Goal: Information Seeking & Learning: Learn about a topic

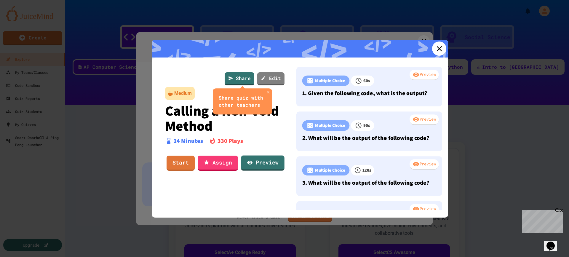
click at [434, 45] on icon at bounding box center [438, 48] width 9 height 9
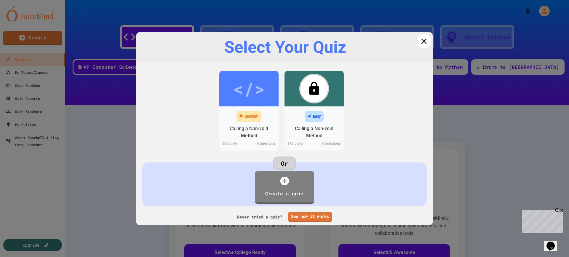
click at [421, 41] on icon at bounding box center [423, 41] width 5 height 5
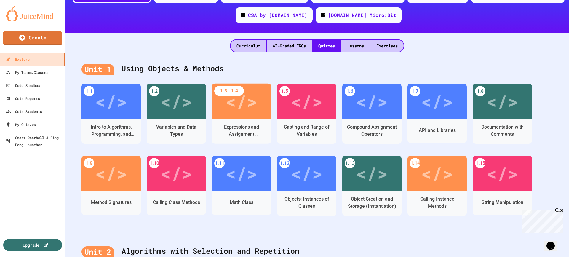
scroll to position [89, 0]
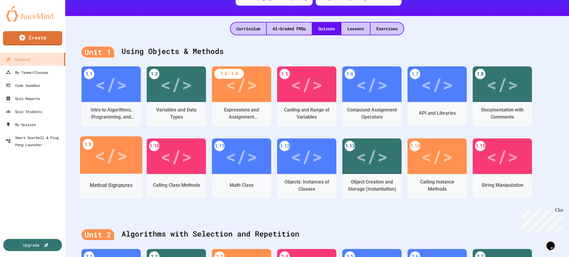
click at [110, 181] on div "Method Signatures" at bounding box center [111, 185] width 62 height 17
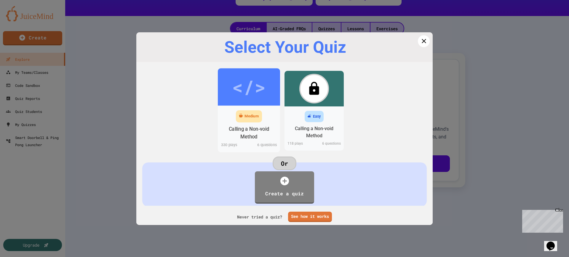
click at [241, 117] on div "Medium" at bounding box center [249, 116] width 26 height 12
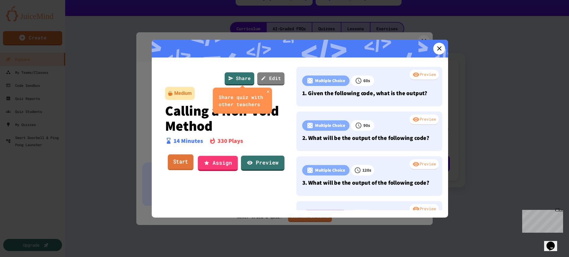
click at [177, 163] on link "Start" at bounding box center [181, 162] width 26 height 16
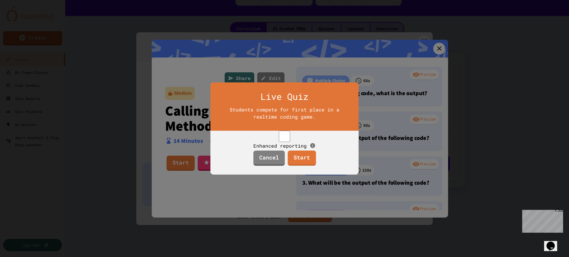
click at [302, 164] on link "Start" at bounding box center [301, 157] width 28 height 15
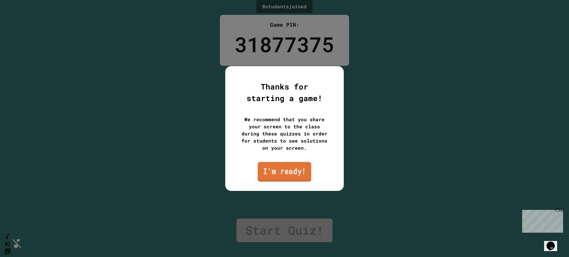
click at [293, 173] on link "I'm ready!" at bounding box center [284, 172] width 54 height 20
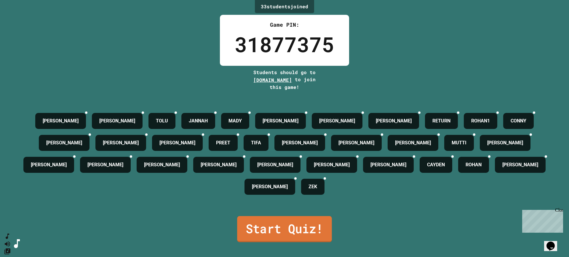
click at [311, 228] on link "Start Quiz!" at bounding box center [284, 229] width 95 height 26
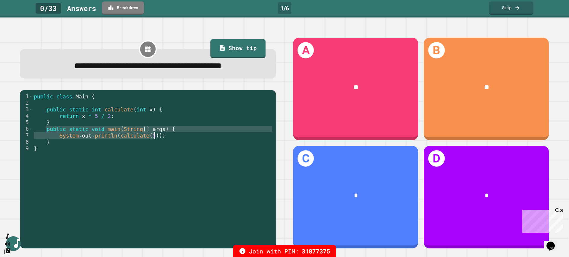
drag, startPoint x: 46, startPoint y: 130, endPoint x: 163, endPoint y: 135, distance: 117.4
click at [163, 135] on div "public class Main { public static int calculate ( int x ) { return x * 5 / 2 ; …" at bounding box center [153, 168] width 240 height 150
click at [124, 6] on link "Breakdown" at bounding box center [127, 8] width 42 height 14
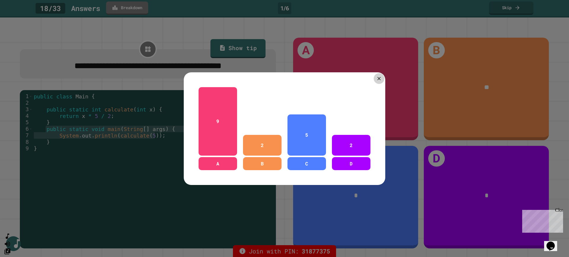
click at [378, 76] on icon at bounding box center [379, 79] width 6 height 6
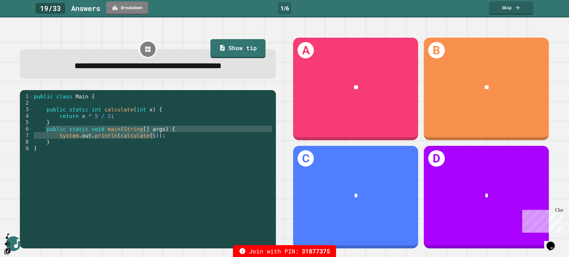
click at [188, 163] on div "public class Main { public static int calculate ( int x ) { return x * 5 / 2 ; …" at bounding box center [153, 168] width 240 height 150
drag, startPoint x: 45, startPoint y: 131, endPoint x: 70, endPoint y: 143, distance: 28.1
click at [70, 143] on div "public class Main { public static int calculate ( int x ) { return x * 5 / 2 ; …" at bounding box center [153, 168] width 240 height 150
click at [117, 167] on div "public class Main { public static int calculate ( int x ) { return x * 5 / 2 ; …" at bounding box center [153, 168] width 240 height 150
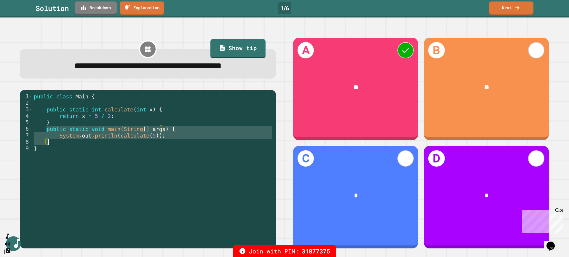
drag, startPoint x: 45, startPoint y: 131, endPoint x: 57, endPoint y: 145, distance: 18.7
click at [57, 145] on div "public class Main { public static int calculate ( int x ) { return x * 5 / 2 ; …" at bounding box center [153, 168] width 240 height 150
click at [72, 158] on div "public class Main { public static int calculate ( int x ) { return x * 5 / 2 ; …" at bounding box center [153, 168] width 240 height 150
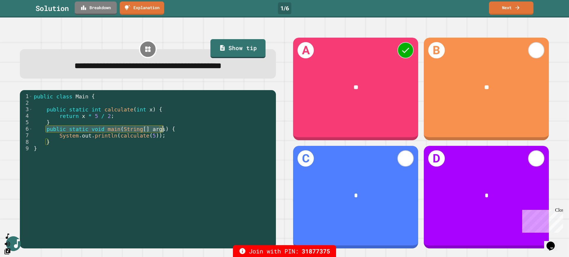
drag, startPoint x: 46, startPoint y: 130, endPoint x: 162, endPoint y: 131, distance: 115.8
click at [162, 131] on div "public class Main { public static int calculate ( int x ) { return x * 5 / 2 ; …" at bounding box center [153, 168] width 240 height 150
click at [151, 162] on div "public class Main { public static int calculate ( int x ) { return x * 5 / 2 ; …" at bounding box center [153, 168] width 240 height 150
drag, startPoint x: 57, startPoint y: 136, endPoint x: 153, endPoint y: 136, distance: 96.0
click at [153, 136] on div "public class Main { public static int calculate ( int x ) { return x * 5 / 2 ; …" at bounding box center [153, 168] width 240 height 150
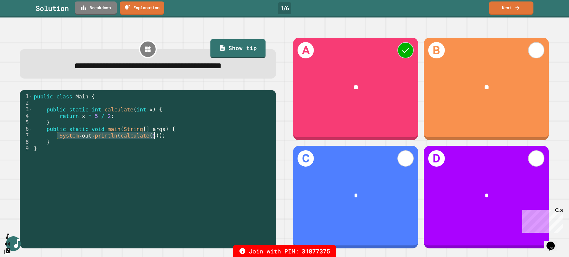
click at [125, 175] on div "public class Main { public static int calculate ( int x ) { return x * 5 / 2 ; …" at bounding box center [153, 168] width 240 height 150
drag, startPoint x: 113, startPoint y: 135, endPoint x: 147, endPoint y: 138, distance: 34.7
click at [147, 138] on div "public class Main { public static int calculate ( int x ) { return x * 5 / 2 ; …" at bounding box center [153, 168] width 240 height 150
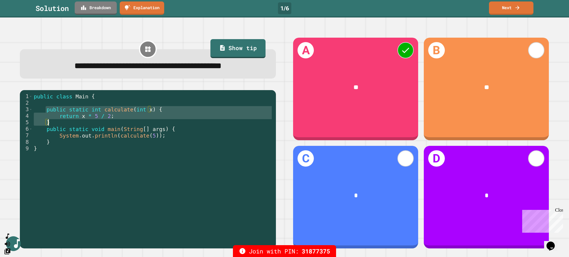
drag, startPoint x: 45, startPoint y: 112, endPoint x: 48, endPoint y: 123, distance: 11.6
click at [48, 123] on div "public class Main { public static int calculate ( int x ) { return x * 5 / 2 ; …" at bounding box center [153, 168] width 240 height 150
click at [132, 110] on div "public class Main { public static int calculate ( int x ) { return x * 5 / 2 ; …" at bounding box center [153, 161] width 240 height 137
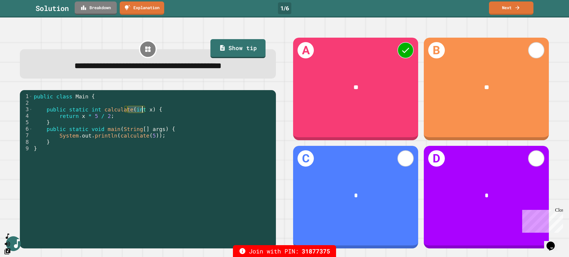
drag, startPoint x: 127, startPoint y: 111, endPoint x: 143, endPoint y: 112, distance: 16.0
click at [143, 112] on div "public class Main { public static int calculate ( int x ) { return x * 5 / 2 ; …" at bounding box center [153, 168] width 240 height 150
click at [140, 112] on div "public class Main { public static int calculate ( int x ) { return x * 5 / 2 ; …" at bounding box center [153, 161] width 240 height 137
drag, startPoint x: 78, startPoint y: 117, endPoint x: 81, endPoint y: 118, distance: 3.7
click at [81, 118] on div "public class Main { public static int calculate ( int x ) { return x * 5 / 2 ; …" at bounding box center [153, 168] width 240 height 150
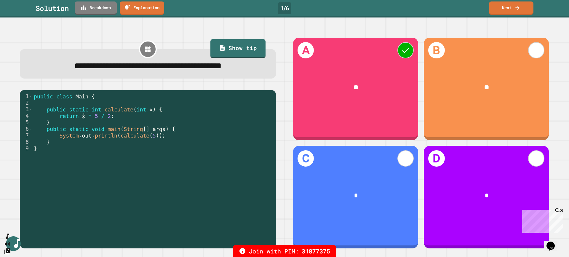
click at [82, 117] on div "public class Main { public static int calculate ( int x ) { return x * 5 / 2 ; …" at bounding box center [153, 168] width 240 height 150
drag, startPoint x: 56, startPoint y: 137, endPoint x: 155, endPoint y: 139, distance: 98.9
click at [155, 139] on div "public class Main { public static int calculate ( int x ) { return x * 5 / 2 ; …" at bounding box center [153, 168] width 240 height 150
click at [139, 13] on link "Explanation" at bounding box center [142, 7] width 42 height 14
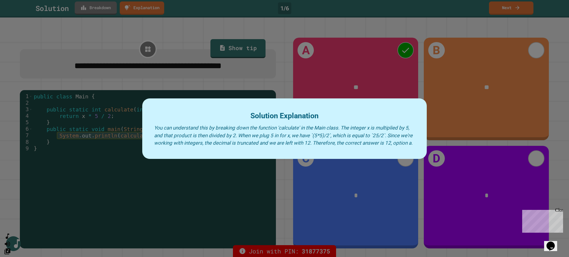
click at [204, 180] on div at bounding box center [284, 128] width 569 height 257
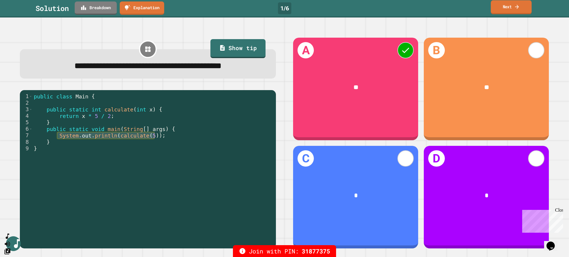
click at [513, 5] on link "Next" at bounding box center [510, 7] width 41 height 14
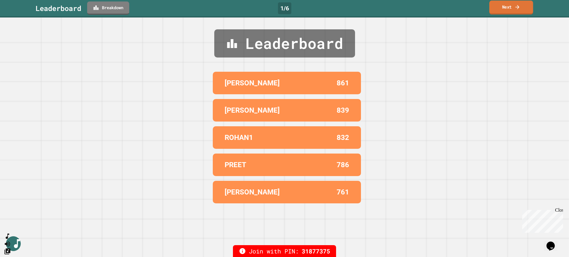
click at [519, 7] on icon at bounding box center [517, 7] width 4 height 4
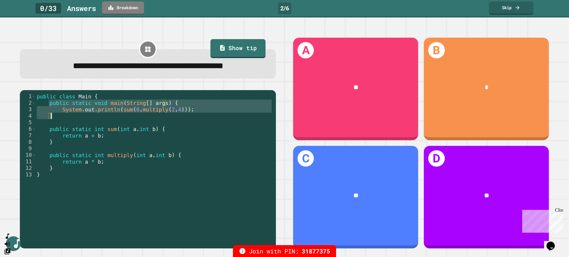
drag, startPoint x: 48, startPoint y: 119, endPoint x: 52, endPoint y: 133, distance: 14.7
click at [52, 133] on div "public class Main { public static void main ( String [ ] args ) { System . out …" at bounding box center [154, 161] width 237 height 137
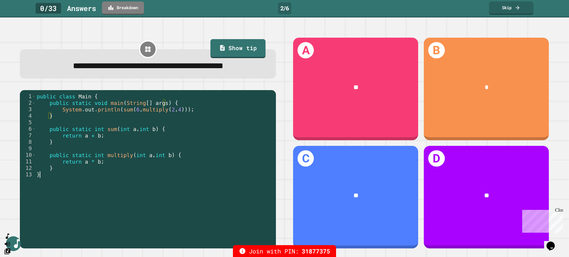
click at [116, 214] on div "public class Main { public static void main ( String [ ] args ) { System . out …" at bounding box center [154, 161] width 237 height 137
click at [123, 5] on link "Breakdown" at bounding box center [122, 7] width 39 height 14
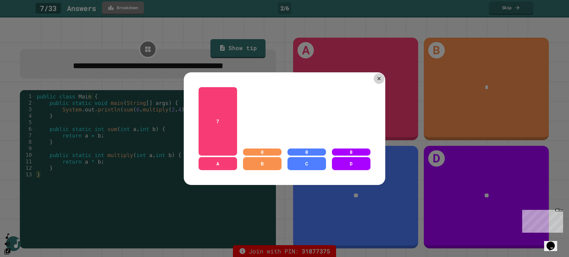
click at [377, 77] on icon at bounding box center [378, 78] width 3 height 3
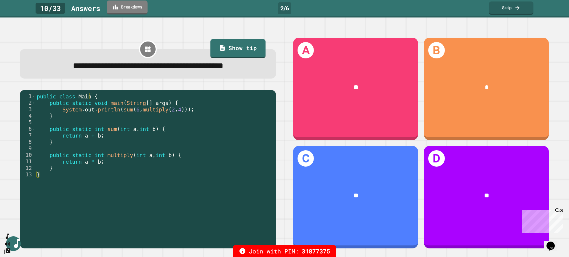
click at [135, 12] on link "Breakdown" at bounding box center [127, 8] width 41 height 14
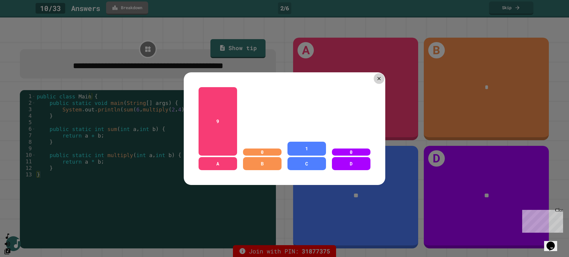
click at [378, 76] on icon at bounding box center [379, 79] width 6 height 6
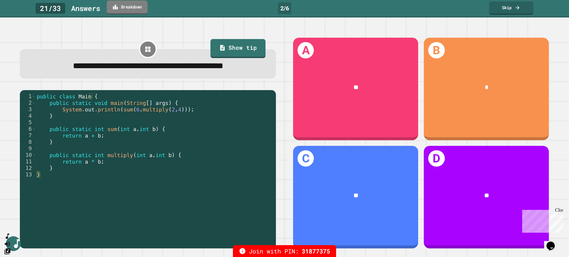
click at [130, 8] on link "Breakdown" at bounding box center [127, 8] width 41 height 14
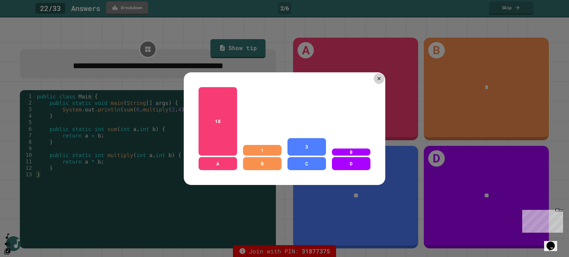
click at [377, 77] on icon at bounding box center [378, 78] width 3 height 3
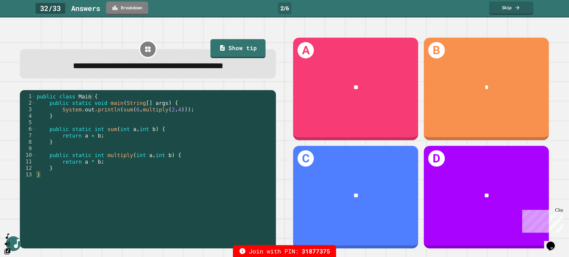
click at [130, 7] on link "Breakdown" at bounding box center [127, 7] width 42 height 13
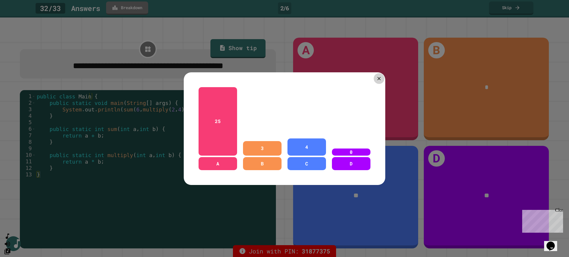
click at [377, 77] on icon at bounding box center [378, 78] width 3 height 3
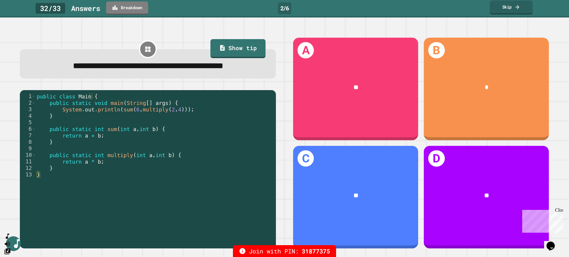
click at [521, 4] on link "Skip" at bounding box center [510, 8] width 43 height 14
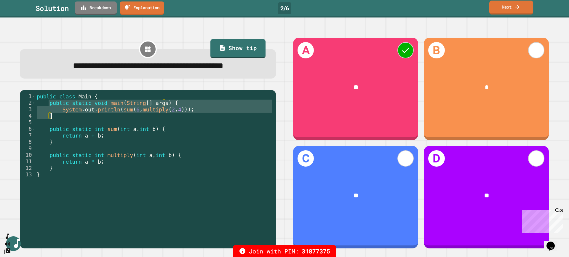
drag, startPoint x: 48, startPoint y: 118, endPoint x: 52, endPoint y: 129, distance: 11.0
click at [52, 129] on div "public class Main { public static void main ( String [ ] args ) { System . out …" at bounding box center [154, 161] width 237 height 137
click at [160, 205] on div "public class Main { public static void main ( String [ ] args ) { System . out …" at bounding box center [154, 161] width 237 height 137
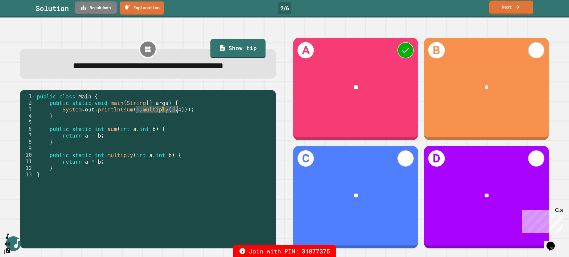
drag, startPoint x: 136, startPoint y: 125, endPoint x: 178, endPoint y: 125, distance: 41.8
click at [178, 125] on div "public class Main { public static void main ( String [ ] args ) { System . out …" at bounding box center [154, 161] width 237 height 137
drag, startPoint x: 115, startPoint y: 124, endPoint x: 180, endPoint y: 124, distance: 65.2
click at [180, 124] on div "public class Main { public static void main ( String [ ] args ) { System . out …" at bounding box center [154, 161] width 237 height 137
click at [168, 193] on div "public class Main { public static void main ( String [ ] args ) { System . out …" at bounding box center [154, 161] width 237 height 137
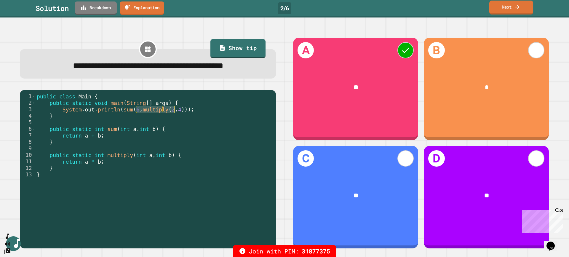
drag, startPoint x: 135, startPoint y: 125, endPoint x: 175, endPoint y: 125, distance: 39.7
click at [175, 125] on div "public class Main { public static void main ( String [ ] args ) { System . out …" at bounding box center [154, 161] width 237 height 137
drag, startPoint x: 116, startPoint y: 125, endPoint x: 180, endPoint y: 126, distance: 63.7
click at [180, 126] on div "public class Main { public static void main ( String [ ] args ) { System . out …" at bounding box center [154, 161] width 237 height 137
click at [182, 178] on div "public class Main { public static void main ( String [ ] args ) { System . out …" at bounding box center [154, 161] width 237 height 137
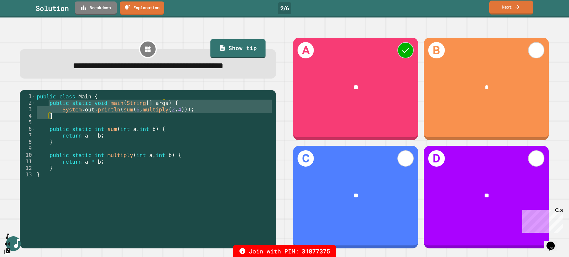
drag, startPoint x: 48, startPoint y: 120, endPoint x: 51, endPoint y: 132, distance: 12.9
click at [51, 132] on div "public class Main { public static void main ( String [ ] args ) { System . out …" at bounding box center [154, 161] width 237 height 137
click at [97, 134] on div "public class Main { public static void main ( String [ ] args ) { System . out …" at bounding box center [154, 161] width 237 height 137
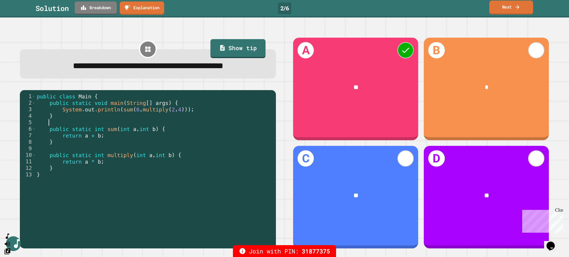
click at [517, 8] on icon at bounding box center [517, 7] width 6 height 6
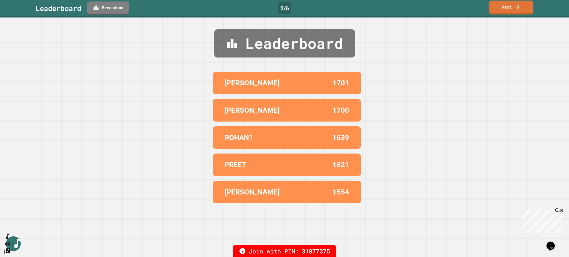
click at [517, 8] on icon at bounding box center [517, 7] width 6 height 6
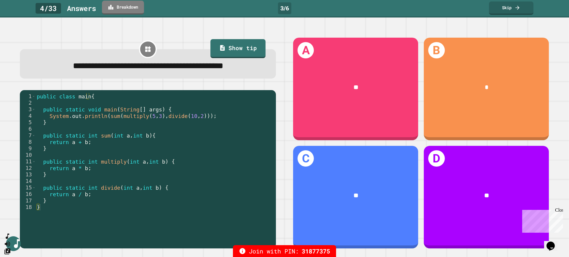
click at [121, 12] on link "Breakdown" at bounding box center [123, 8] width 42 height 14
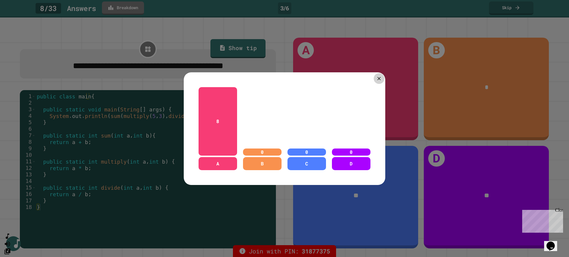
click at [373, 76] on div at bounding box center [378, 78] width 11 height 11
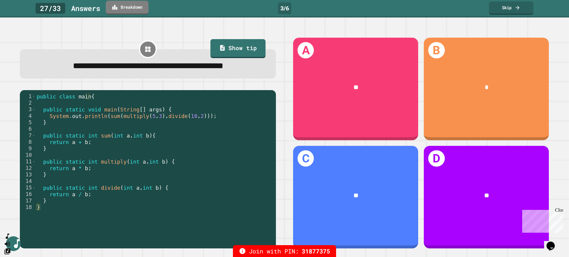
click at [138, 8] on link "Breakdown" at bounding box center [127, 8] width 43 height 14
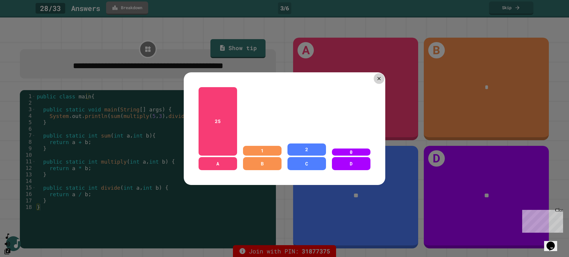
click at [376, 76] on icon at bounding box center [379, 79] width 6 height 6
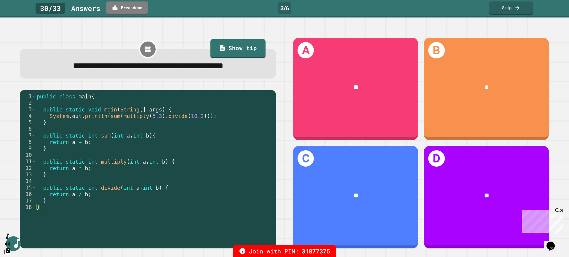
click at [129, 10] on link "Breakdown" at bounding box center [127, 7] width 42 height 13
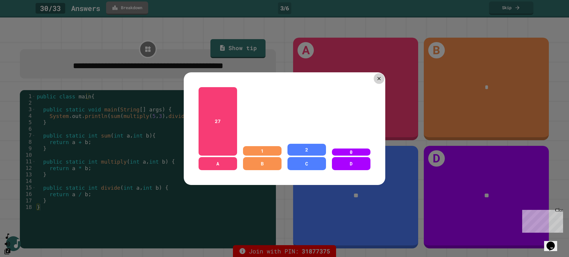
click at [377, 76] on icon at bounding box center [379, 79] width 6 height 6
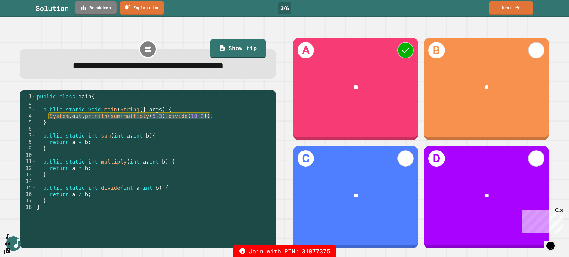
drag, startPoint x: 48, startPoint y: 131, endPoint x: 218, endPoint y: 132, distance: 170.0
click at [218, 132] on div "public class main { public static void main ( String [ ] args ) { System . out …" at bounding box center [154, 161] width 237 height 137
click at [133, 135] on div "public class main { public static void main ( String [ ] args ) { System . out …" at bounding box center [154, 161] width 237 height 137
drag, startPoint x: 105, startPoint y: 132, endPoint x: 204, endPoint y: 131, distance: 98.9
click at [204, 131] on div "public class main { public static void main ( String [ ] args ) { System . out …" at bounding box center [154, 161] width 237 height 137
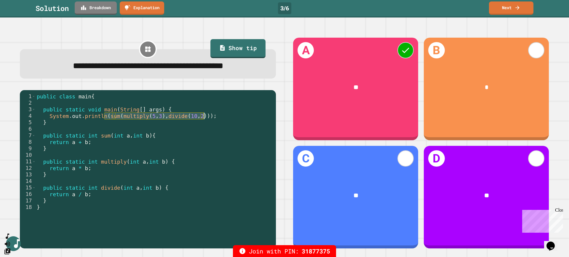
drag, startPoint x: 201, startPoint y: 156, endPoint x: 193, endPoint y: 156, distance: 8.3
click at [201, 156] on div "public class main { public static void main ( String [ ] args ) { System . out …" at bounding box center [154, 161] width 237 height 137
click at [511, 9] on link "Next" at bounding box center [511, 8] width 44 height 14
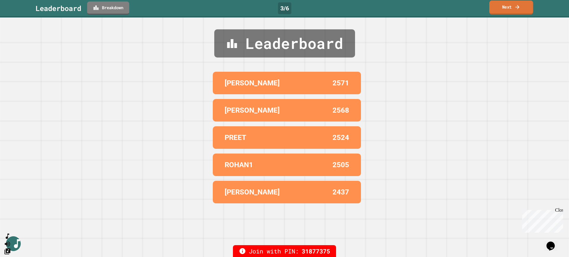
click at [510, 9] on link "Next" at bounding box center [511, 8] width 44 height 14
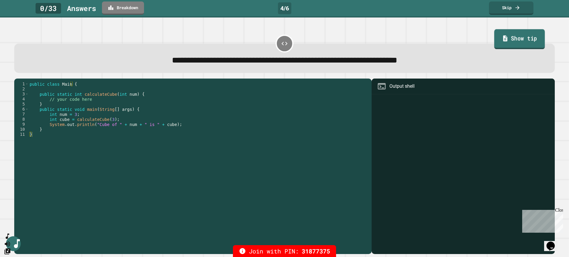
click at [512, 36] on link "Show tip" at bounding box center [519, 39] width 51 height 20
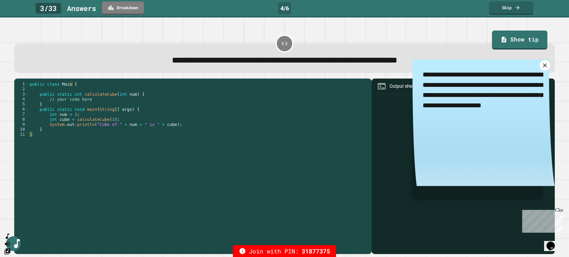
click at [541, 66] on icon at bounding box center [544, 65] width 7 height 7
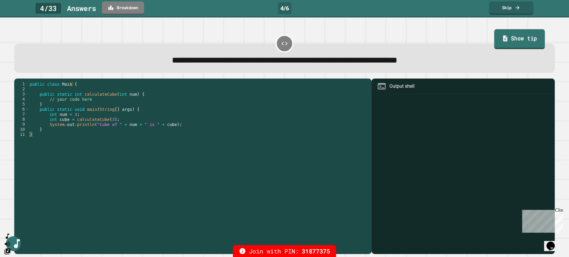
click at [511, 45] on link "Show tip" at bounding box center [519, 39] width 51 height 20
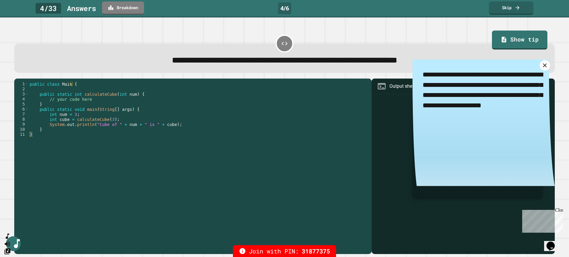
click at [542, 67] on icon at bounding box center [544, 65] width 4 height 4
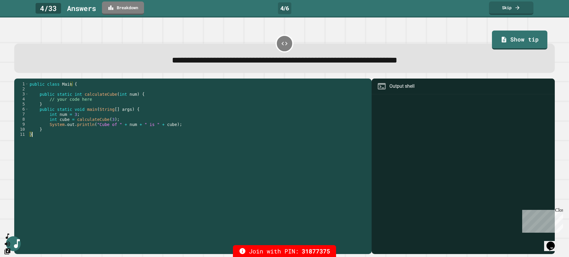
click at [146, 173] on div "public class Main { public static int calculateCube ( int num ) { // your code …" at bounding box center [198, 164] width 340 height 166
click at [134, 11] on link "Breakdown" at bounding box center [127, 8] width 42 height 14
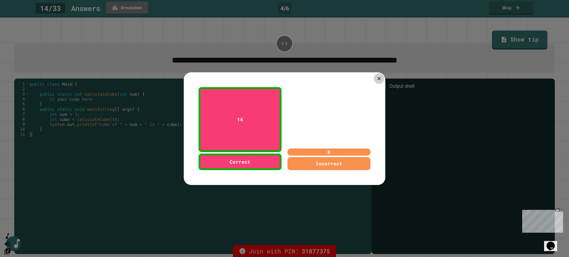
click at [378, 77] on icon at bounding box center [379, 79] width 6 height 6
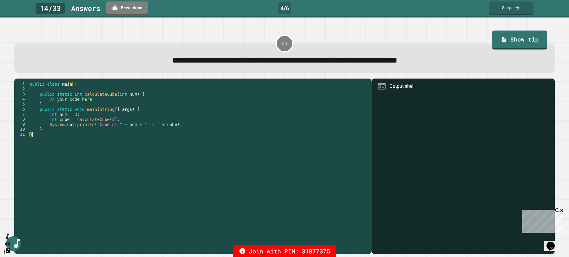
click at [194, 184] on div "public class Main { public static int calculateCube ( int num ) { // your code …" at bounding box center [198, 164] width 340 height 166
click at [121, 3] on link "Breakdown" at bounding box center [127, 8] width 42 height 14
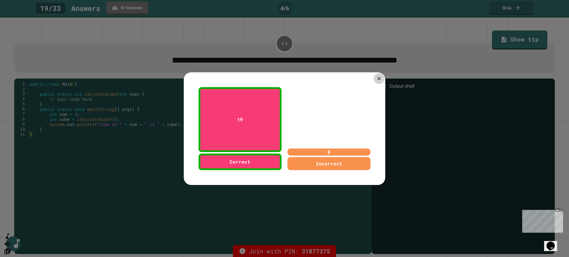
click at [376, 76] on icon at bounding box center [379, 79] width 6 height 6
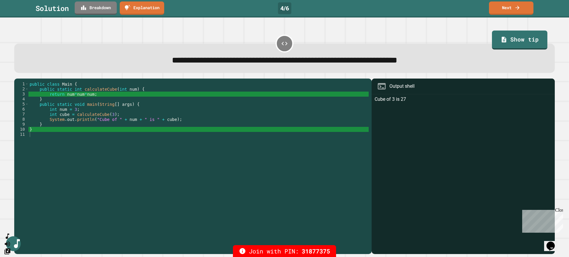
click at [121, 148] on div "public class Main { public static int calculateCube ( int num ) { return num * …" at bounding box center [198, 164] width 340 height 166
click at [95, 95] on div "public class Main { public static int calculateCube ( int num ) { return num * …" at bounding box center [198, 164] width 340 height 166
drag, startPoint x: 96, startPoint y: 96, endPoint x: 48, endPoint y: 96, distance: 47.7
click at [48, 96] on div "public class Main { public static int calculateCube ( int num ) { return num * …" at bounding box center [198, 164] width 340 height 166
click at [123, 155] on div "public class Main { public static int calculateCube ( int num ) { return num * …" at bounding box center [198, 164] width 340 height 166
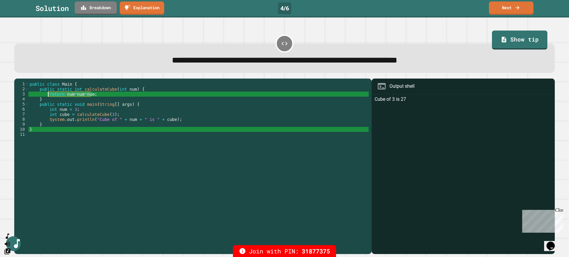
drag, startPoint x: 96, startPoint y: 95, endPoint x: 48, endPoint y: 96, distance: 47.7
click at [48, 96] on div "public class Main { public static int calculateCube ( int num ) { return num * …" at bounding box center [198, 164] width 340 height 166
click at [136, 179] on div "public class Main { public static int calculateCube ( int num ) { return num * …" at bounding box center [198, 164] width 340 height 166
click at [95, 96] on div "public class Main { public static int calculateCube ( int num ) { return num * …" at bounding box center [198, 164] width 340 height 166
drag, startPoint x: 81, startPoint y: 90, endPoint x: 111, endPoint y: 90, distance: 29.3
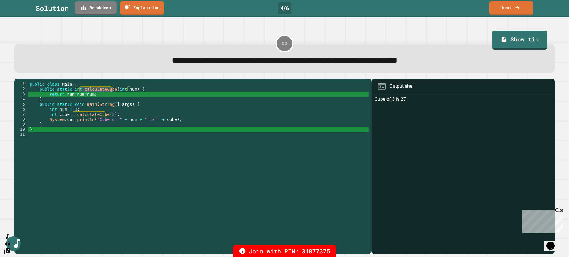
click at [111, 90] on div "public class Main { public static int calculateCube ( int num ) { return num * …" at bounding box center [198, 164] width 340 height 166
click at [101, 172] on div "public class Main { public static int calculateCube ( int num ) { return num * …" at bounding box center [198, 164] width 340 height 166
drag, startPoint x: 111, startPoint y: 90, endPoint x: 127, endPoint y: 90, distance: 15.7
click at [127, 90] on div "public class Main { public static int calculateCube ( int num ) { return num * …" at bounding box center [198, 164] width 340 height 166
click at [132, 173] on div "public class Main { public static int calculateCube ( int num ) { return num * …" at bounding box center [198, 164] width 340 height 166
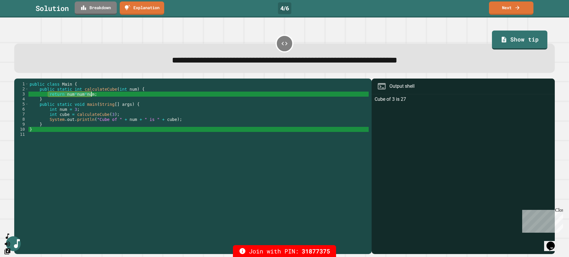
drag, startPoint x: 48, startPoint y: 94, endPoint x: 93, endPoint y: 95, distance: 44.7
click at [93, 95] on div "public class Main { public static int calculateCube ( int num ) { return num * …" at bounding box center [198, 164] width 340 height 166
drag, startPoint x: 71, startPoint y: 91, endPoint x: 78, endPoint y: 91, distance: 6.8
click at [78, 91] on div "public class Main { public static int calculateCube ( int num ) { return num * …" at bounding box center [198, 164] width 340 height 166
drag, startPoint x: 92, startPoint y: 94, endPoint x: 47, endPoint y: 96, distance: 45.0
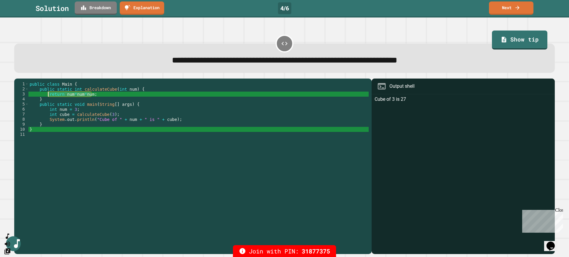
click at [47, 96] on div "public class Main { public static int calculateCube ( int num ) { return num * …" at bounding box center [198, 164] width 340 height 166
click at [90, 155] on div "public class Main { public static int calculateCube ( int num ) { return num * …" at bounding box center [198, 164] width 340 height 166
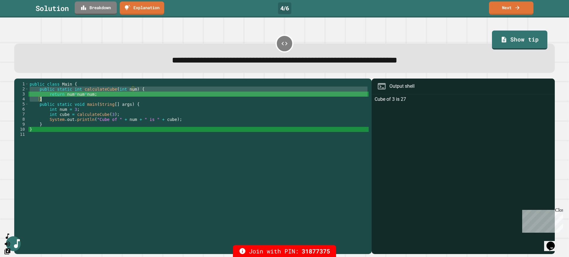
drag, startPoint x: 36, startPoint y: 90, endPoint x: 48, endPoint y: 100, distance: 15.5
click at [48, 100] on div "public class Main { public static int calculateCube ( int num ) { return num * …" at bounding box center [198, 164] width 340 height 166
click at [511, 8] on link "Next" at bounding box center [511, 8] width 44 height 14
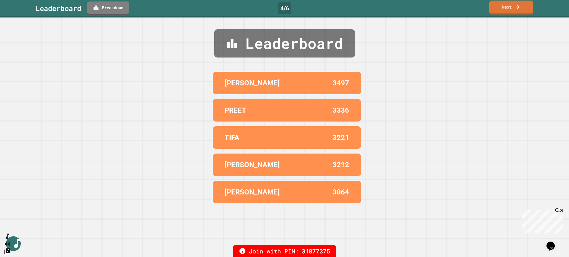
click at [514, 9] on icon at bounding box center [517, 7] width 6 height 6
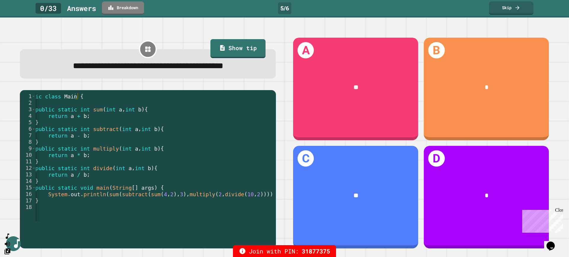
scroll to position [0, 16]
drag, startPoint x: 135, startPoint y: 209, endPoint x: 254, endPoint y: 209, distance: 119.1
click at [254, 209] on div "public class Main { public static int sum ( int a , int b ) { return a + b ; } …" at bounding box center [144, 161] width 248 height 137
click at [225, 209] on div "public class Main { public static int sum ( int a , int b ) { return a + b ; } …" at bounding box center [154, 157] width 237 height 128
drag, startPoint x: 218, startPoint y: 209, endPoint x: 254, endPoint y: 210, distance: 36.1
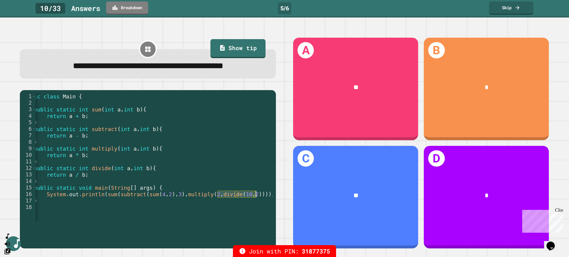
click at [254, 210] on div "public class Main { public static int sum ( int a , int b ) { return a + b ; } …" at bounding box center [144, 161] width 248 height 137
click at [236, 54] on link "Show tip" at bounding box center [238, 48] width 50 height 20
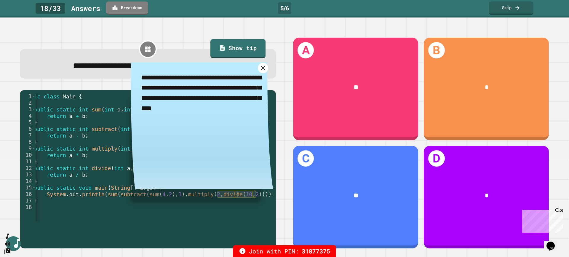
click at [259, 71] on icon at bounding box center [262, 68] width 7 height 7
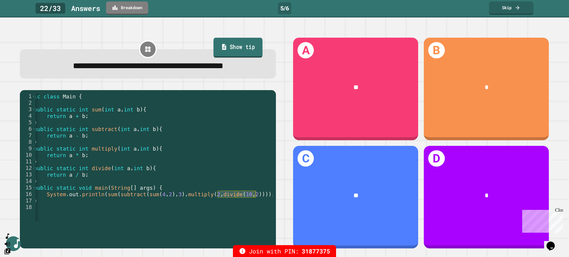
click at [245, 40] on link "Show tip" at bounding box center [237, 48] width 49 height 20
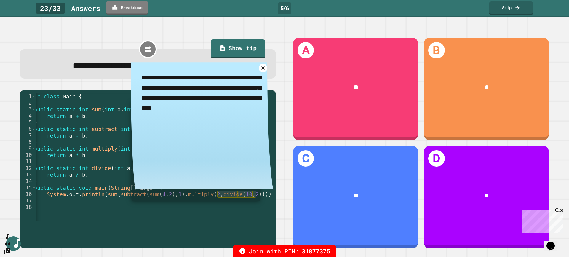
click at [129, 7] on link "Breakdown" at bounding box center [127, 8] width 42 height 14
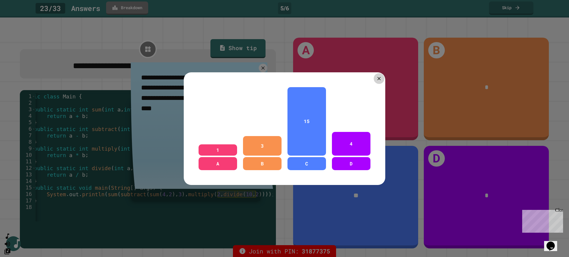
click at [376, 77] on icon at bounding box center [379, 79] width 6 height 6
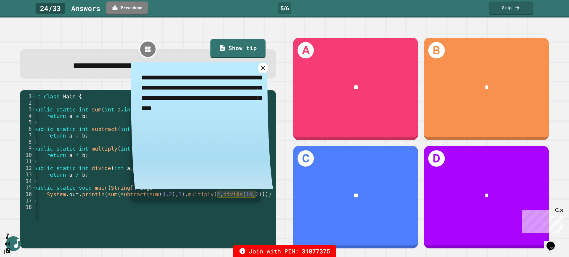
click at [259, 71] on icon at bounding box center [262, 68] width 7 height 7
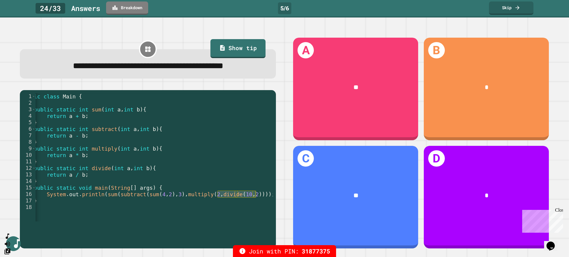
click at [117, 246] on div "Join with PIN: 31877375" at bounding box center [284, 251] width 569 height 12
drag, startPoint x: 139, startPoint y: 210, endPoint x: 163, endPoint y: 209, distance: 23.7
click at [163, 209] on div "public class Main { public static int sum ( int a , int b ) { return a + b ; } …" at bounding box center [144, 161] width 248 height 137
click at [124, 8] on link "Breakdown" at bounding box center [127, 8] width 42 height 14
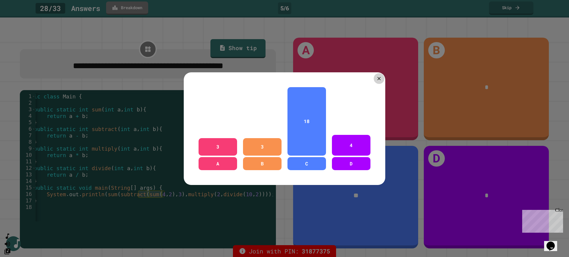
click at [379, 76] on icon at bounding box center [379, 79] width 6 height 6
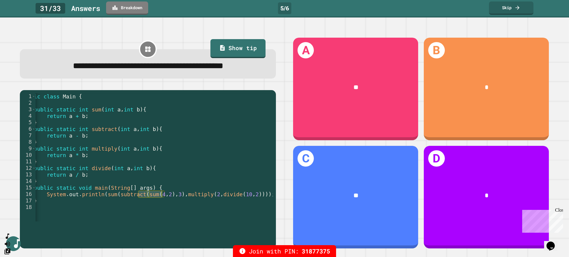
click at [170, 176] on div "public class Main { public static int sum ( int a , int b ) { return a + b ; } …" at bounding box center [144, 161] width 248 height 137
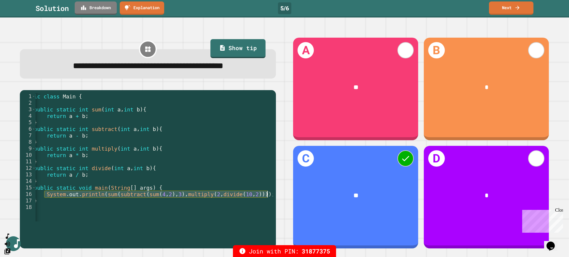
drag, startPoint x: 45, startPoint y: 209, endPoint x: 268, endPoint y: 207, distance: 223.3
click at [268, 207] on div "public class Main { public static int sum ( int a , int b ) { return a + b ; } …" at bounding box center [154, 157] width 237 height 128
click at [165, 220] on div "public class Main { public static int sum ( int a , int b ) { return a + b ; } …" at bounding box center [144, 161] width 248 height 137
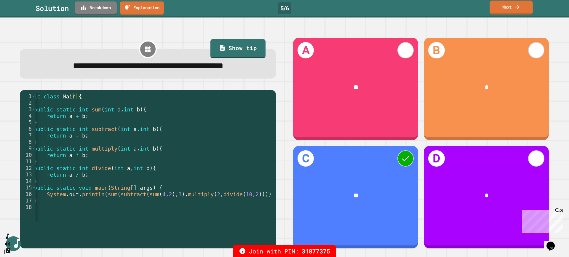
click at [502, 9] on link "Next" at bounding box center [510, 8] width 43 height 14
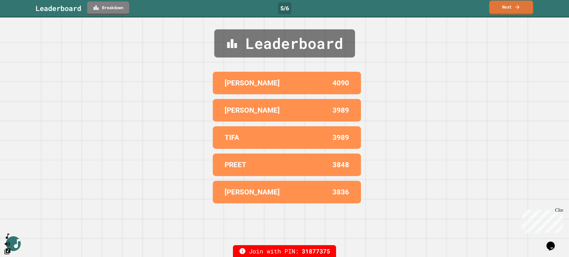
click at [517, 7] on icon at bounding box center [517, 7] width 4 height 4
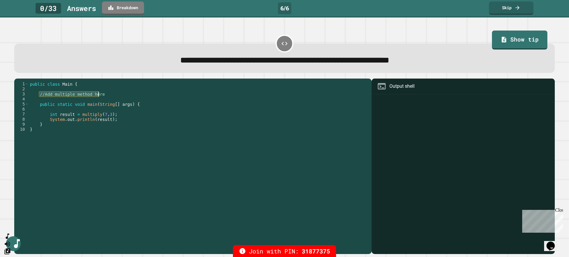
drag, startPoint x: 39, startPoint y: 95, endPoint x: 110, endPoint y: 96, distance: 71.1
click at [110, 96] on div "public class Main { //Add multiple method here public static void main ( String…" at bounding box center [199, 164] width 340 height 166
click at [103, 96] on div "public class Main { //Add multiple method here public static void main ( String…" at bounding box center [199, 159] width 340 height 156
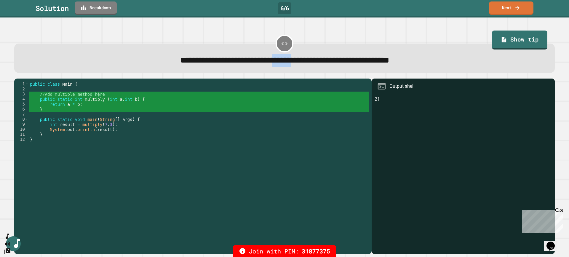
drag, startPoint x: 260, startPoint y: 62, endPoint x: 292, endPoint y: 61, distance: 31.4
click at [292, 61] on span "**********" at bounding box center [284, 60] width 209 height 8
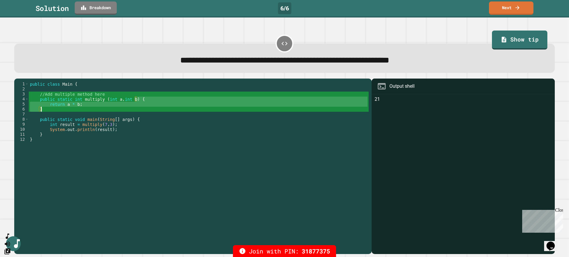
drag, startPoint x: 134, startPoint y: 100, endPoint x: 138, endPoint y: 108, distance: 9.6
click at [138, 108] on div "public class Main { //Add multiple method here public static int multiply ( int…" at bounding box center [199, 164] width 340 height 166
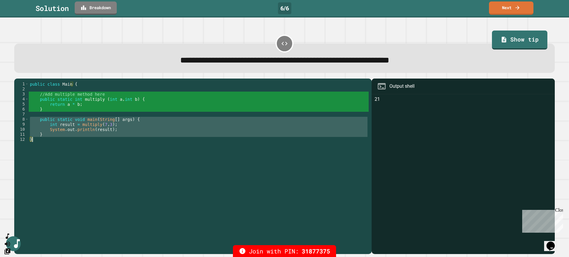
drag, startPoint x: 37, startPoint y: 121, endPoint x: 77, endPoint y: 151, distance: 49.7
click at [77, 151] on div "public class Main { //Add multiple method here public static int multiply ( int…" at bounding box center [199, 164] width 340 height 166
click at [158, 183] on div "public class Main { //Add multiple method here public static int multiply ( int…" at bounding box center [199, 159] width 340 height 156
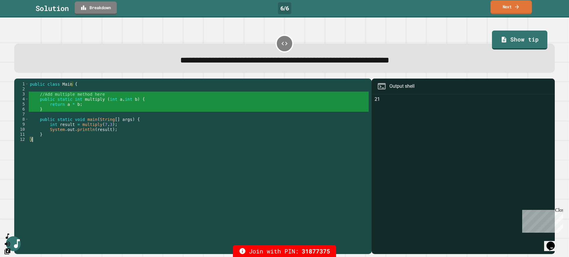
click at [519, 8] on icon at bounding box center [517, 7] width 6 height 6
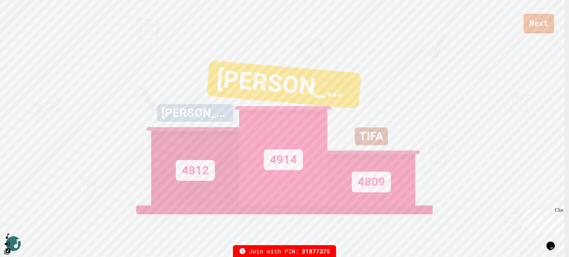
click at [542, 21] on link "Next" at bounding box center [538, 24] width 31 height 20
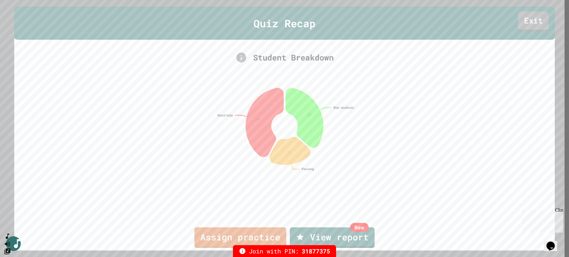
click at [529, 19] on link "Exit" at bounding box center [533, 21] width 31 height 20
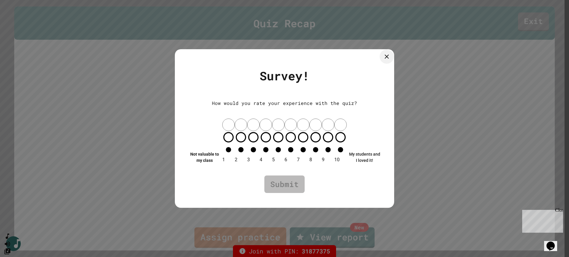
click at [383, 60] on icon at bounding box center [386, 56] width 7 height 7
